Goal: Transaction & Acquisition: Purchase product/service

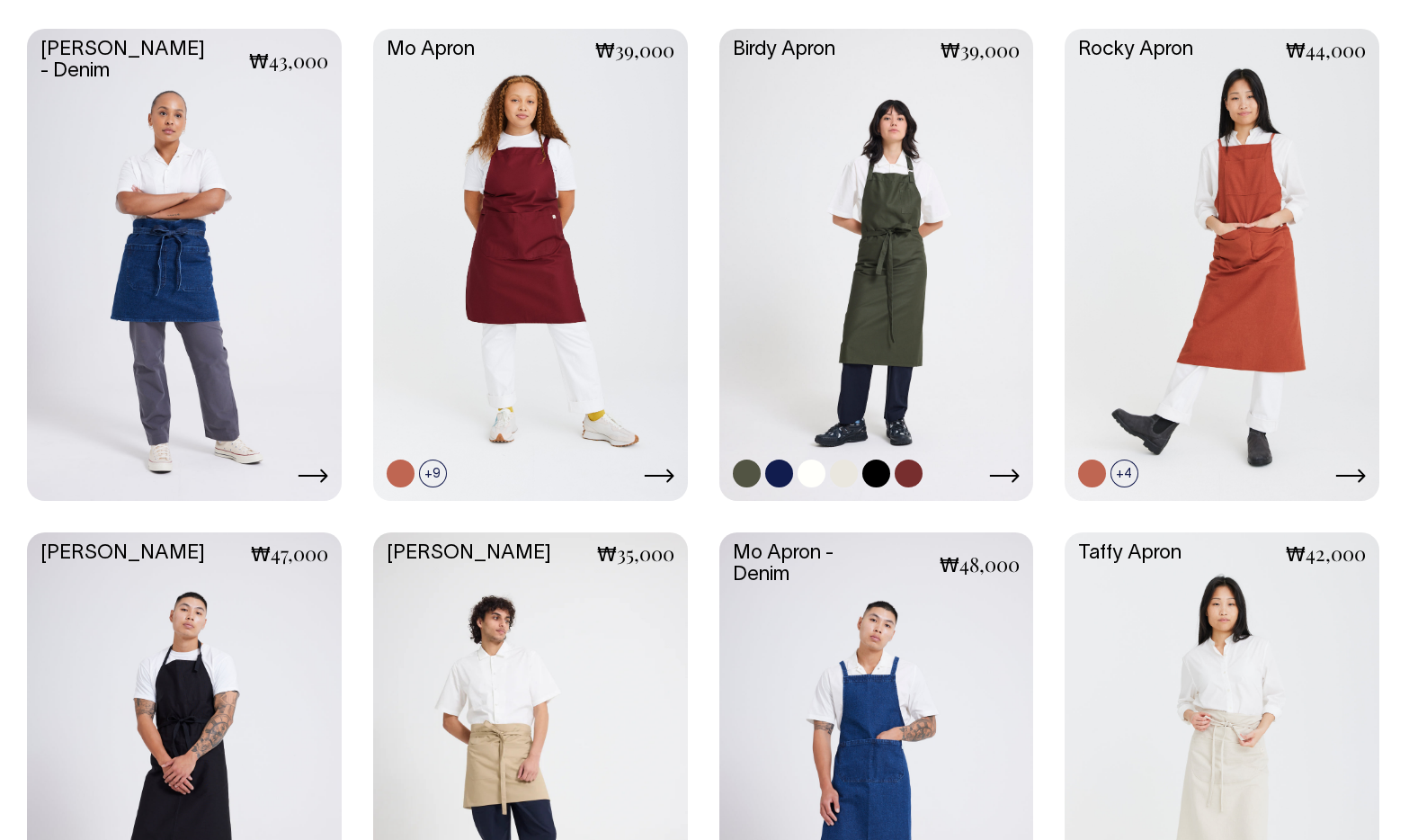
click at [878, 246] on link at bounding box center [877, 263] width 315 height 468
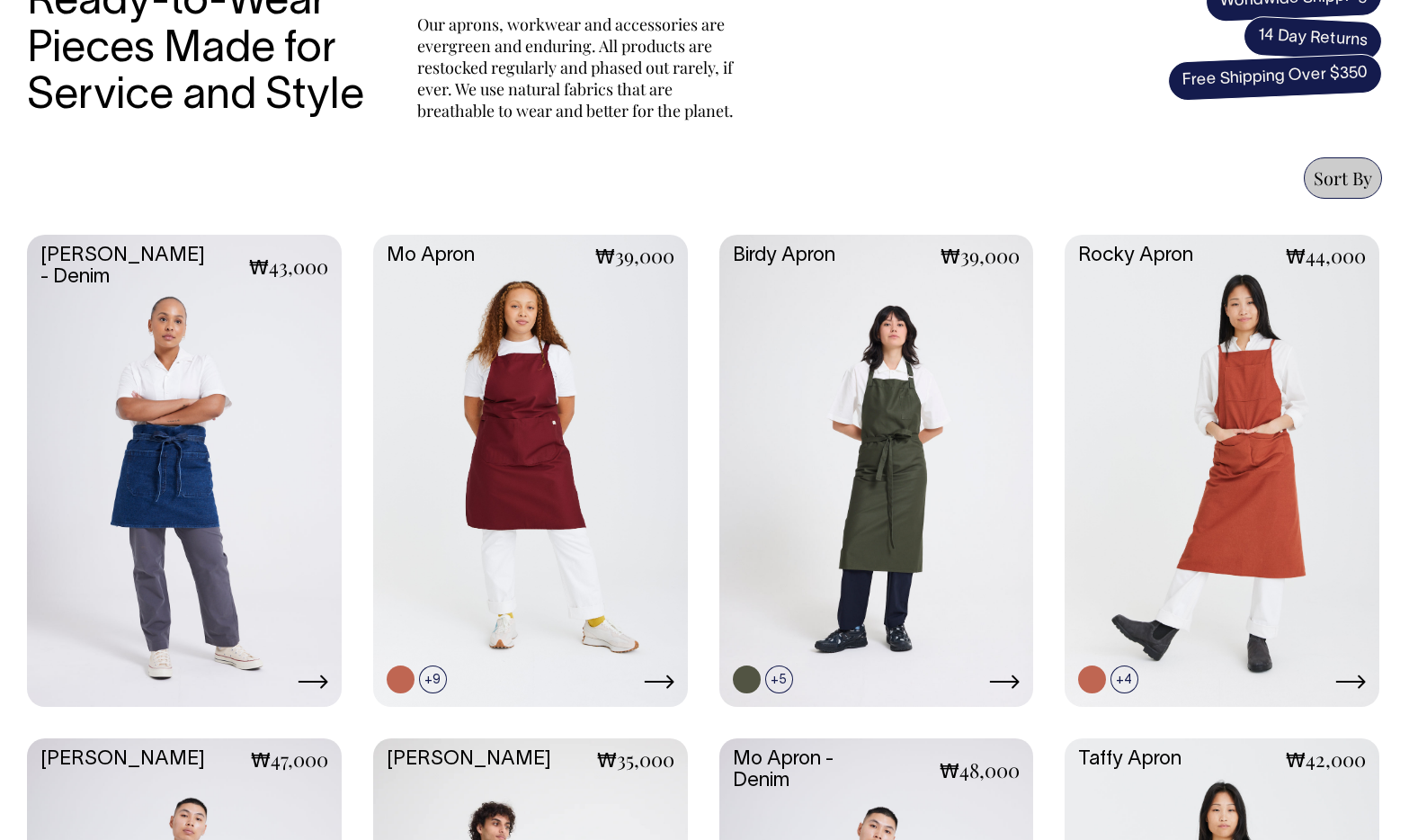
scroll to position [635, 0]
drag, startPoint x: 838, startPoint y: 210, endPoint x: 908, endPoint y: 156, distance: 88.4
click at [846, 189] on section "Ready-to-Wear Pieces Made for Service and Style Our aprons, workwear and access…" at bounding box center [705, 594] width 1356 height 1357
click at [932, 146] on section "Ready-to-Wear Pieces Made for Service and Style Our aprons, workwear and access…" at bounding box center [705, 594] width 1356 height 1357
click at [878, 300] on link at bounding box center [877, 469] width 315 height 468
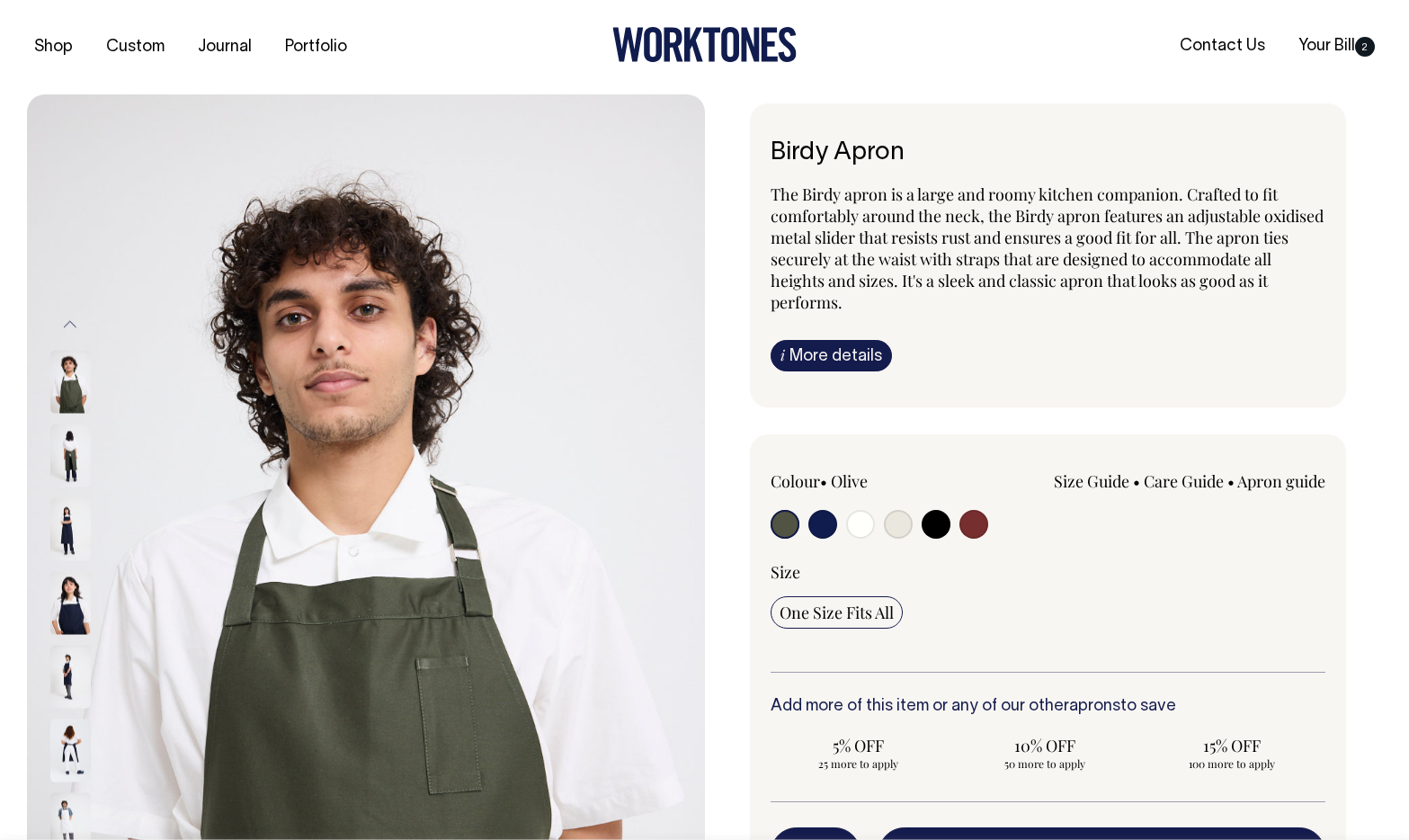
click at [79, 758] on img at bounding box center [71, 750] width 41 height 63
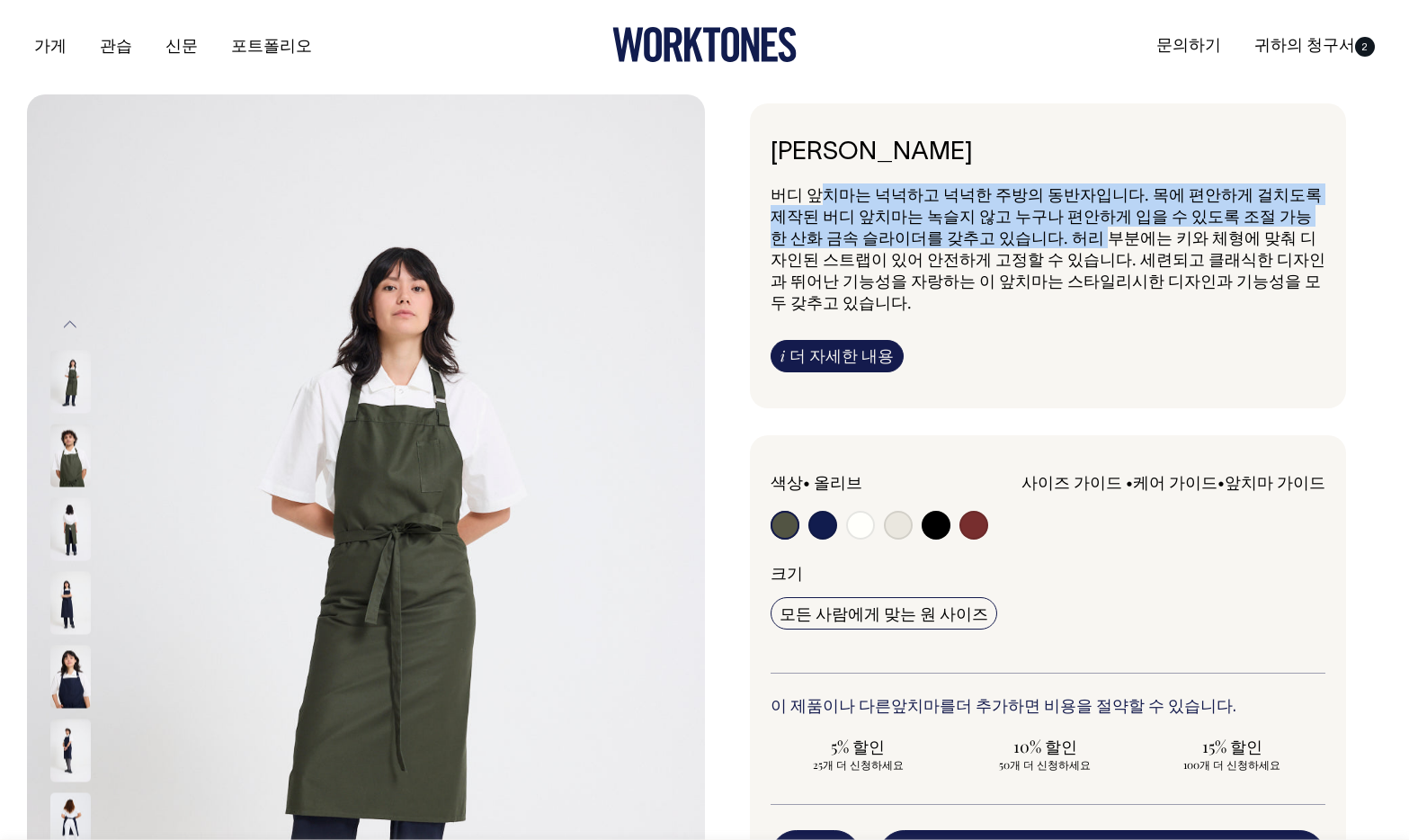
drag, startPoint x: 821, startPoint y: 191, endPoint x: 1109, endPoint y: 236, distance: 291.5
click at [1112, 237] on font "버디 앞치마는 넉넉하고 넉넉한 주방의 동반자입니다. 목에 편안하게 걸치도록 제작된 버디 앞치마는 녹슬지 않고 누구나 편안하게 입을 수 있도록 …" at bounding box center [1048, 248] width 554 height 129
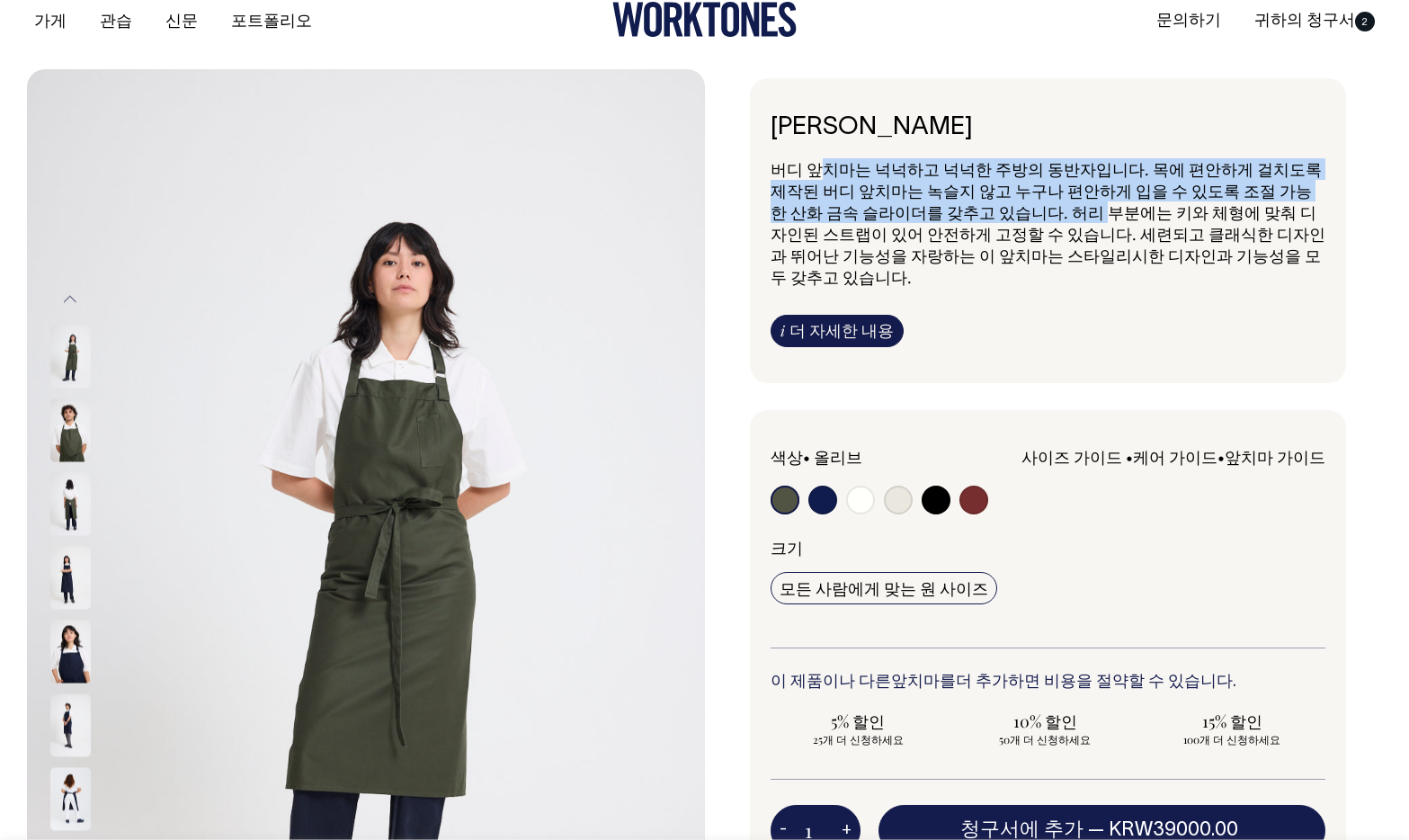
scroll to position [26, 0]
